Goal: Task Accomplishment & Management: Complete application form

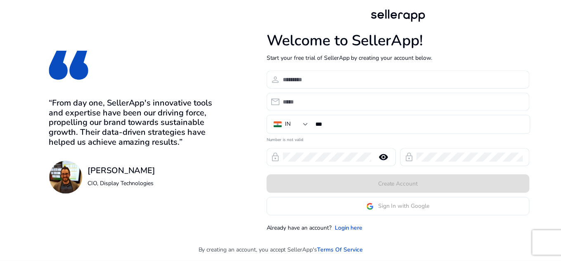
scroll to position [192, 0]
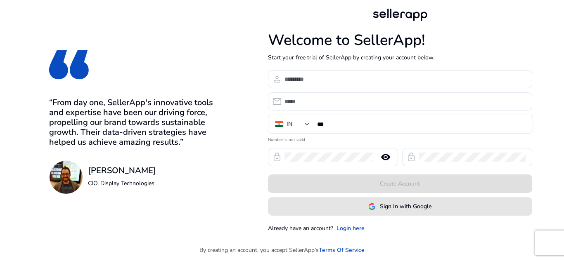
click at [407, 211] on span "Sign In with Google" at bounding box center [406, 206] width 52 height 9
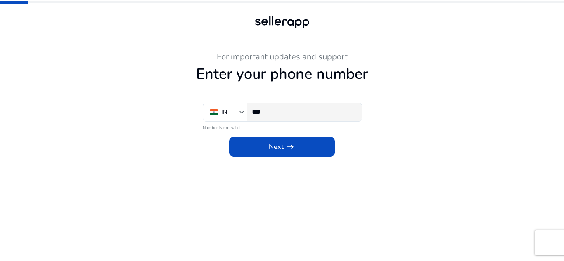
click at [270, 111] on input "***" at bounding box center [303, 111] width 103 height 9
click at [305, 115] on input "***" at bounding box center [303, 111] width 103 height 9
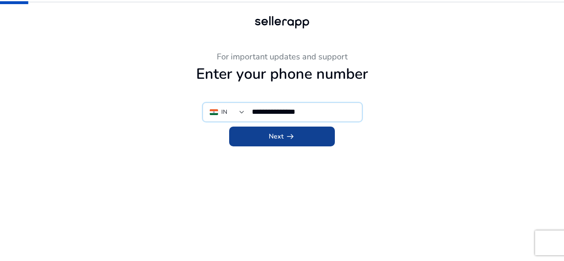
type input "**********"
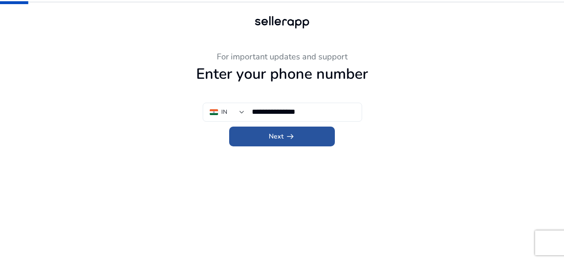
click at [308, 136] on span at bounding box center [282, 137] width 106 height 20
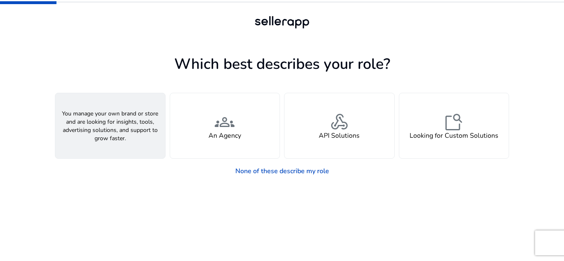
click at [114, 137] on h4 "A Seller" at bounding box center [110, 136] width 25 height 8
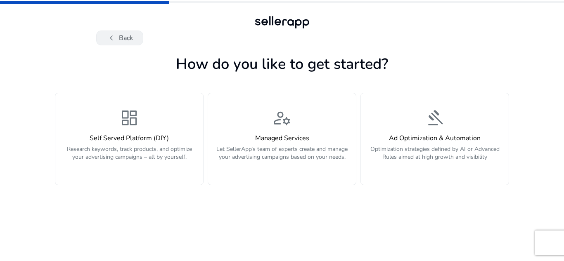
click at [124, 40] on button "chevron_left Back" at bounding box center [119, 38] width 47 height 15
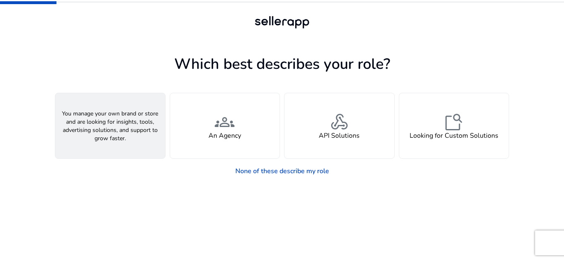
click at [118, 137] on h4 "A Seller" at bounding box center [110, 136] width 25 height 8
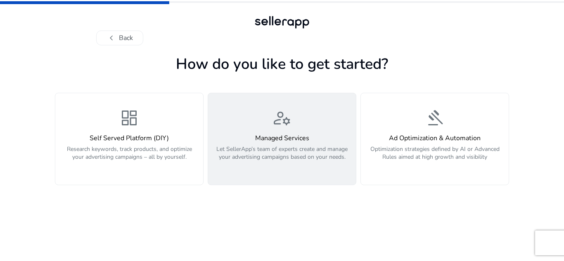
click at [325, 160] on p "Let SellerApp’s team of experts create and manage your advertising campaigns ba…" at bounding box center [282, 157] width 138 height 25
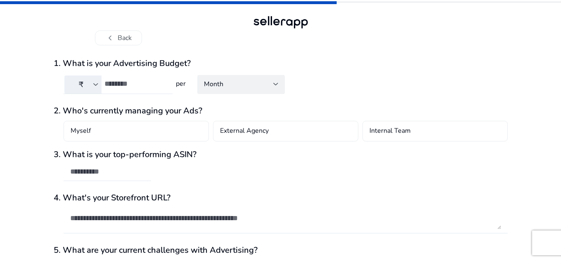
click at [554, 155] on div "chevron_left Back 1. What is your Advertising Budget? ₹ per Month 2. Who's curr…" at bounding box center [280, 161] width 561 height 323
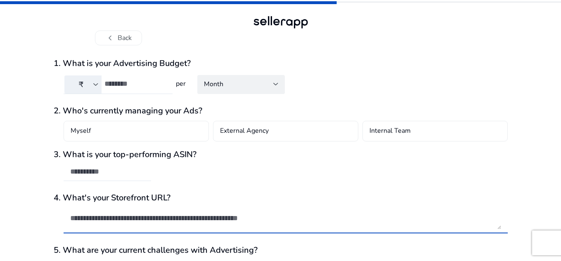
drag, startPoint x: 221, startPoint y: 211, endPoint x: 235, endPoint y: 242, distance: 34.4
click at [235, 242] on mat-form-field at bounding box center [281, 222] width 454 height 39
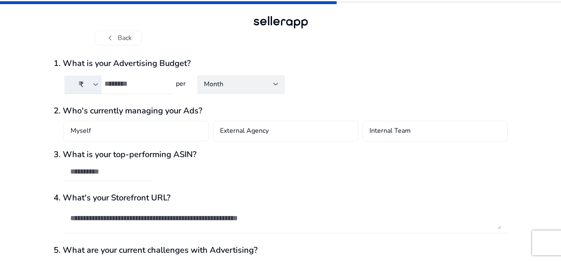
click at [484, 165] on div "3. What is your top-performing ASIN?" at bounding box center [281, 170] width 454 height 40
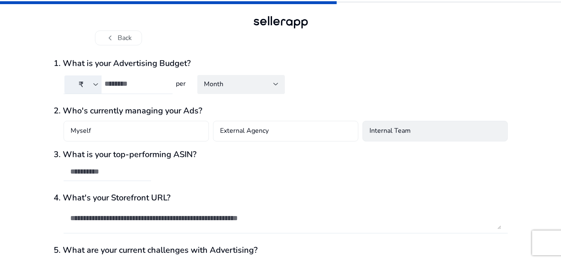
click at [410, 138] on div "Internal Team" at bounding box center [434, 131] width 145 height 21
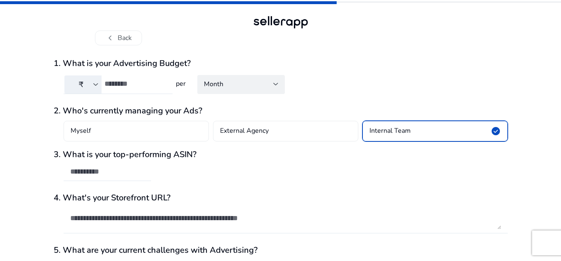
click at [120, 163] on div "3. What is your top-performing ASIN?" at bounding box center [281, 170] width 454 height 40
click at [125, 177] on div at bounding box center [107, 172] width 74 height 18
click at [122, 208] on textarea at bounding box center [285, 218] width 431 height 22
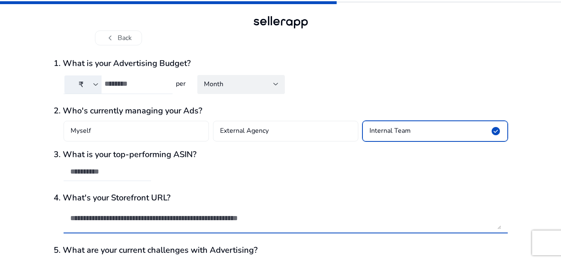
click at [176, 253] on h3 "5. What are your current challenges with Advertising?" at bounding box center [281, 251] width 454 height 10
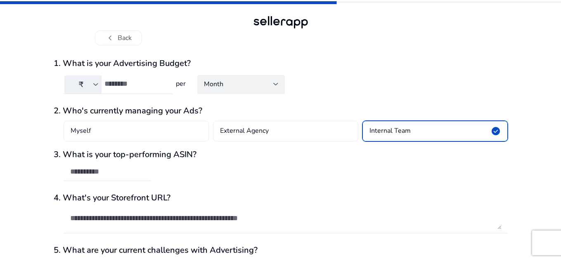
click at [185, 252] on h3 "5. What are your current challenges with Advertising?" at bounding box center [281, 251] width 454 height 10
click at [554, 32] on div "chevron_left Back" at bounding box center [280, 22] width 561 height 45
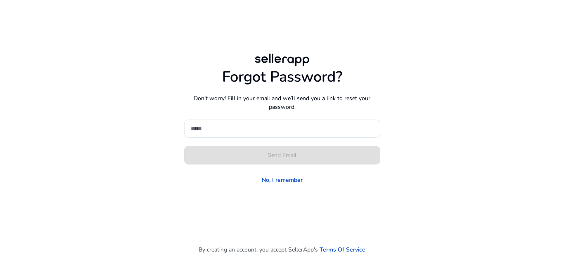
scroll to position [192, 0]
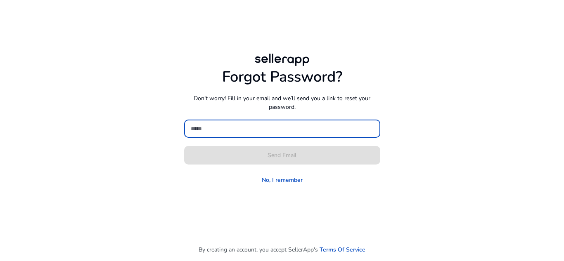
click at [317, 127] on input at bounding box center [282, 128] width 183 height 9
click at [290, 129] on input at bounding box center [282, 128] width 183 height 9
paste input "**********"
type input "*"
click at [265, 127] on input at bounding box center [282, 128] width 183 height 9
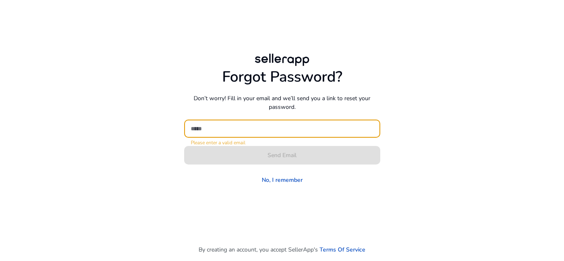
click at [249, 127] on input at bounding box center [282, 128] width 183 height 9
paste input "**********"
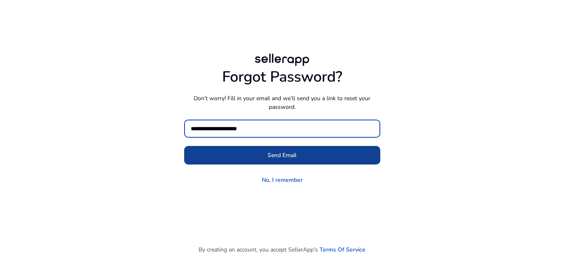
type input "**********"
click at [270, 152] on span "Send Email" at bounding box center [282, 155] width 29 height 9
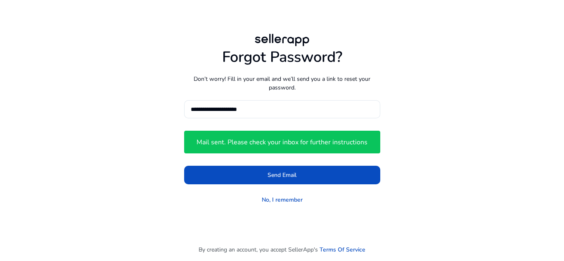
click at [388, 22] on div "**********" at bounding box center [282, 119] width 475 height 239
drag, startPoint x: 564, startPoint y: 0, endPoint x: 414, endPoint y: 48, distance: 157.3
click at [414, 48] on div "**********" at bounding box center [282, 119] width 462 height 175
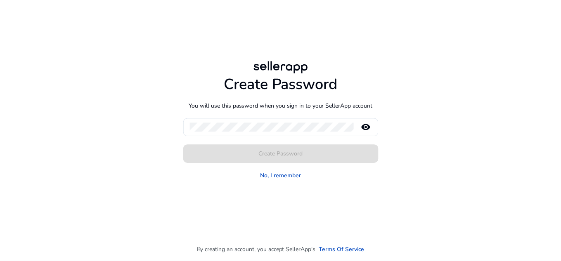
scroll to position [192, 0]
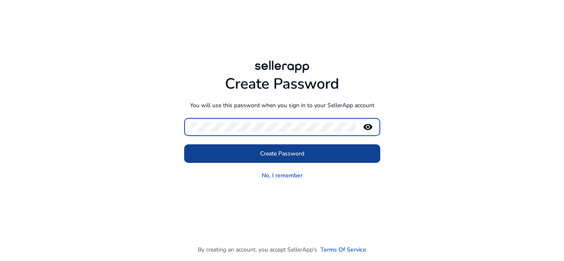
click at [284, 152] on span "Create Password" at bounding box center [282, 153] width 44 height 9
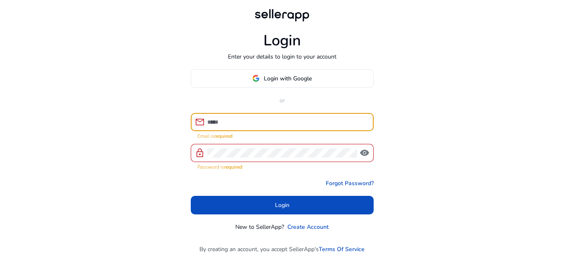
click at [273, 122] on input at bounding box center [287, 122] width 160 height 9
click at [284, 122] on input at bounding box center [287, 122] width 160 height 9
paste input "**********"
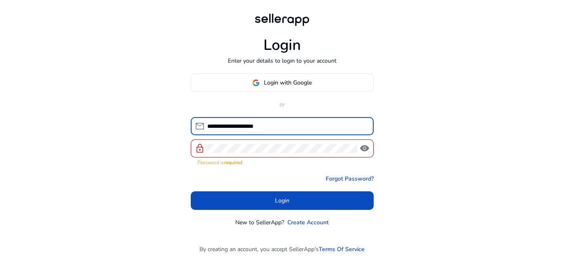
type input "**********"
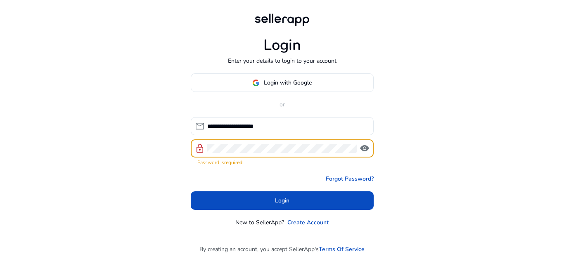
click at [240, 143] on div at bounding box center [282, 149] width 150 height 18
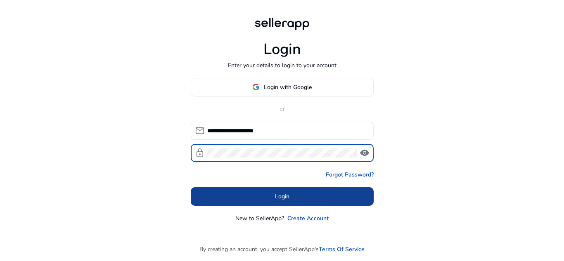
click at [263, 197] on span at bounding box center [282, 197] width 183 height 20
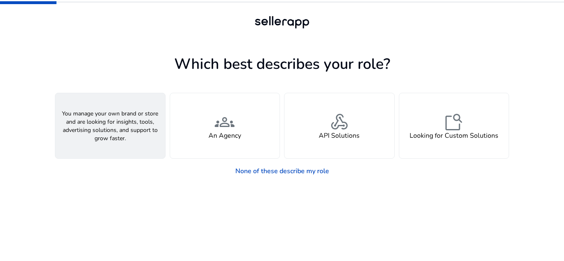
click at [113, 139] on h4 "A Seller" at bounding box center [110, 136] width 25 height 8
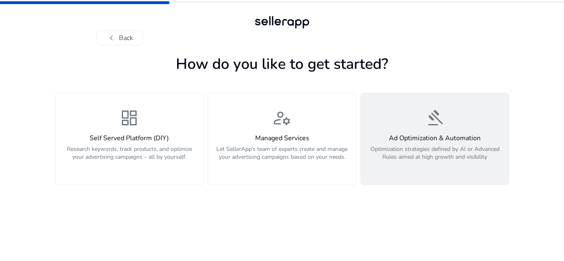
click at [438, 161] on p "Optimization strategies defined by AI or Advanced Rules aimed at high growth an…" at bounding box center [435, 157] width 138 height 25
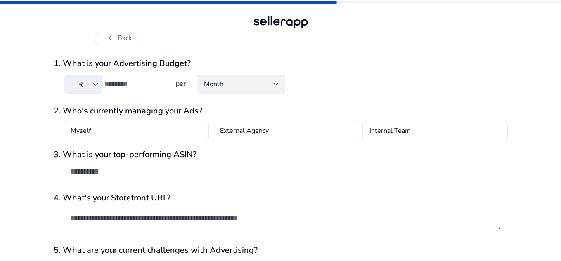
click at [147, 83] on input "number" at bounding box center [135, 83] width 62 height 9
click at [96, 84] on div at bounding box center [95, 84] width 5 height 3
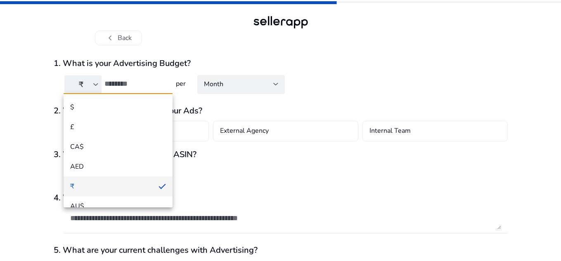
click at [142, 186] on span "₹" at bounding box center [111, 186] width 82 height 9
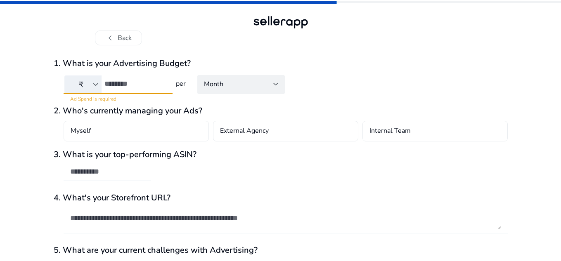
click at [112, 95] on mat-form-field "₹ Ad Spend is required" at bounding box center [113, 89] width 119 height 28
type input "*"
click at [161, 86] on input "*" at bounding box center [135, 83] width 62 height 9
type textarea "*"
click at [164, 85] on input "*" at bounding box center [135, 83] width 62 height 9
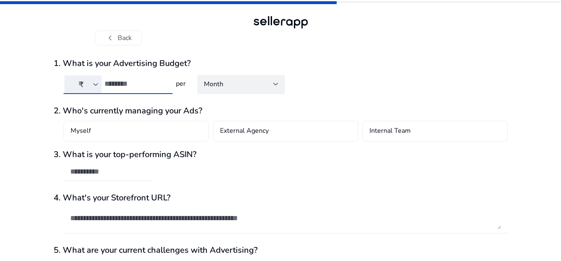
click at [164, 85] on input "*" at bounding box center [135, 83] width 62 height 9
click at [163, 84] on input "*" at bounding box center [135, 83] width 62 height 9
click at [165, 92] on div "*" at bounding box center [135, 84] width 62 height 18
click at [162, 87] on input "*" at bounding box center [135, 83] width 62 height 9
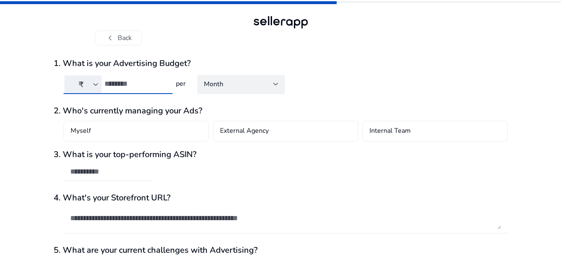
click at [162, 87] on input "*" at bounding box center [135, 83] width 62 height 9
click at [165, 78] on div "*" at bounding box center [135, 84] width 62 height 18
click at [164, 78] on div "*" at bounding box center [135, 84] width 62 height 18
click at [163, 81] on input "*" at bounding box center [135, 83] width 62 height 9
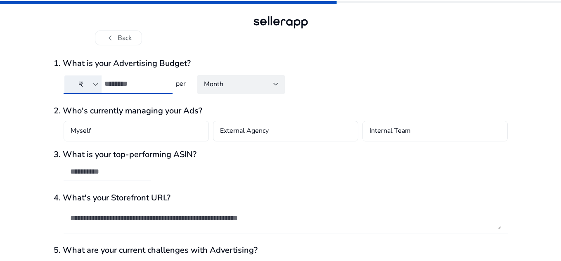
click at [163, 81] on input "*" at bounding box center [135, 83] width 62 height 9
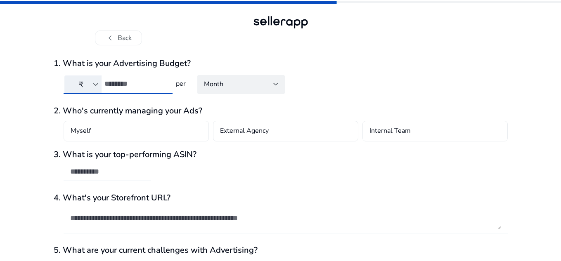
click at [163, 81] on input "*" at bounding box center [135, 83] width 62 height 9
click at [163, 81] on input "**" at bounding box center [135, 83] width 62 height 9
type input "***"
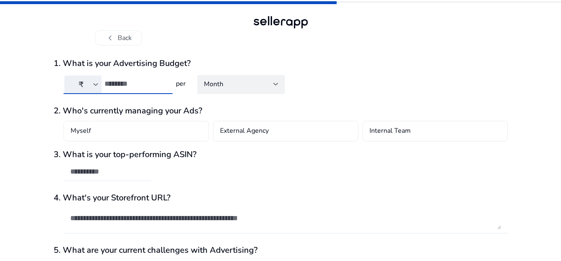
click at [163, 81] on input "***" at bounding box center [135, 83] width 62 height 9
click at [263, 80] on div "Month" at bounding box center [238, 84] width 69 height 9
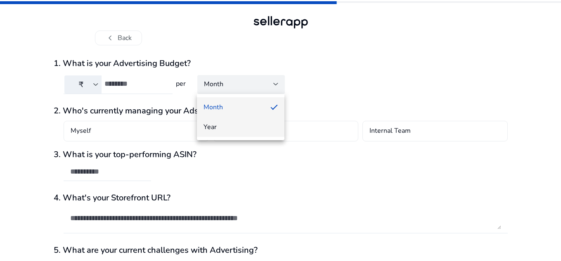
click at [256, 128] on span "Year" at bounding box center [241, 127] width 74 height 9
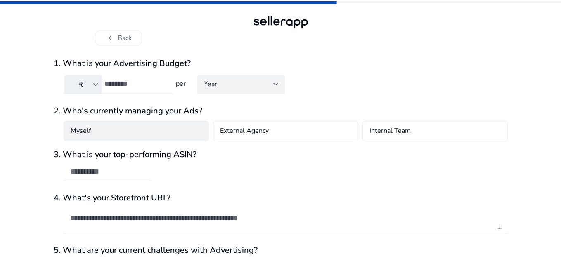
click at [188, 131] on div "Myself" at bounding box center [136, 131] width 145 height 21
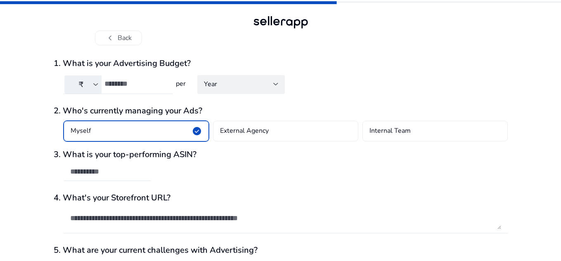
click at [212, 222] on textarea at bounding box center [285, 218] width 431 height 22
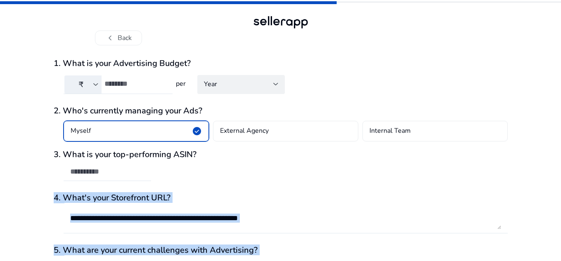
drag, startPoint x: 547, startPoint y: 175, endPoint x: 559, endPoint y: 215, distance: 41.6
click at [429, 192] on form "1. What is your Advertising Budget? ₹ *** per Year 2. Who's currently managing …" at bounding box center [281, 191] width 454 height 264
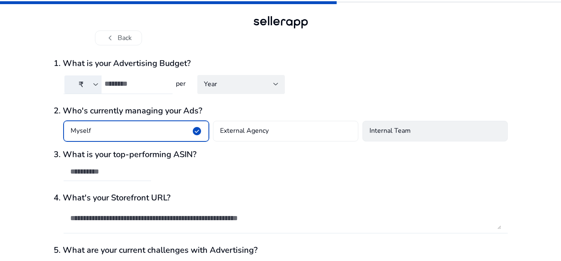
click at [419, 133] on div "Internal Team" at bounding box center [434, 131] width 145 height 21
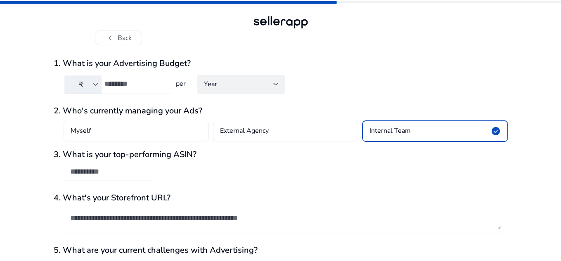
click at [261, 117] on div "Myself External Agency Internal Team check_circle" at bounding box center [281, 131] width 454 height 31
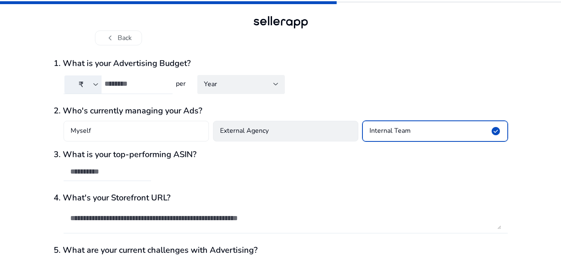
click at [268, 122] on div "External Agency" at bounding box center [285, 131] width 145 height 21
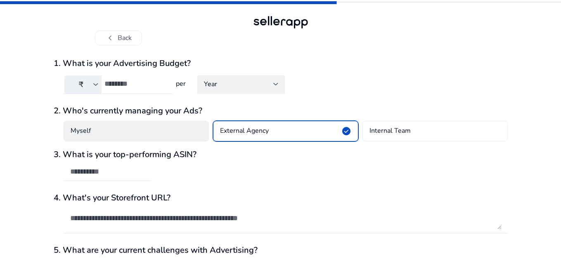
click at [153, 133] on div "Myself" at bounding box center [136, 131] width 145 height 21
